Goal: Task Accomplishment & Management: Manage account settings

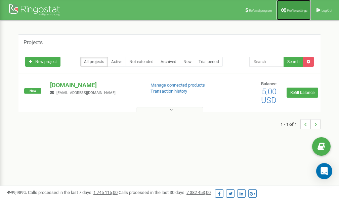
click at [294, 11] on span "Profile settings" at bounding box center [297, 11] width 20 height 4
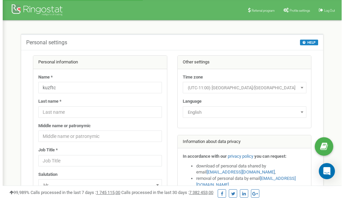
scroll to position [34, 0]
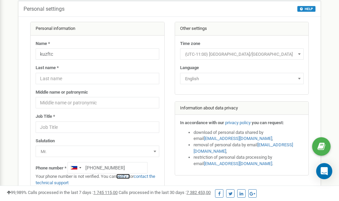
click at [126, 177] on link "verify it" at bounding box center [123, 176] width 14 height 5
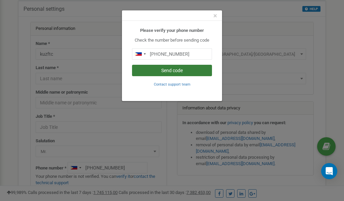
click at [178, 71] on button "Send code" at bounding box center [172, 70] width 80 height 11
